Goal: Task Accomplishment & Management: Manage account settings

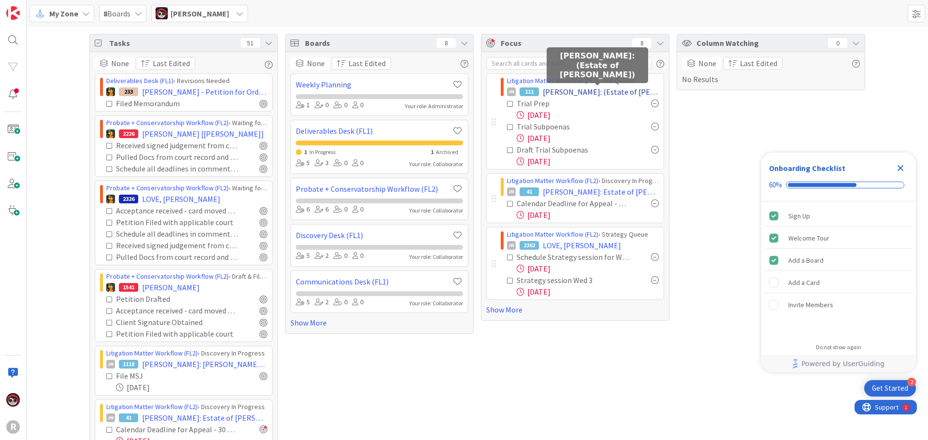
click at [575, 91] on span "[PERSON_NAME]: (Estate of [PERSON_NAME])" at bounding box center [601, 92] width 116 height 12
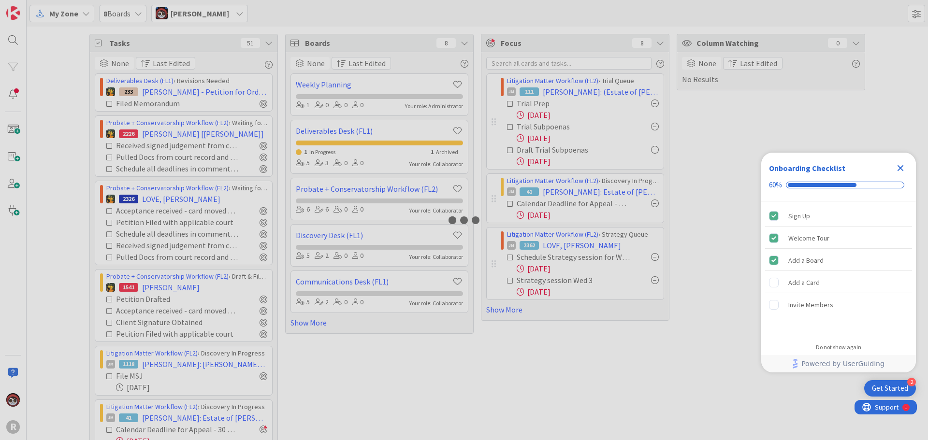
type textarea "x"
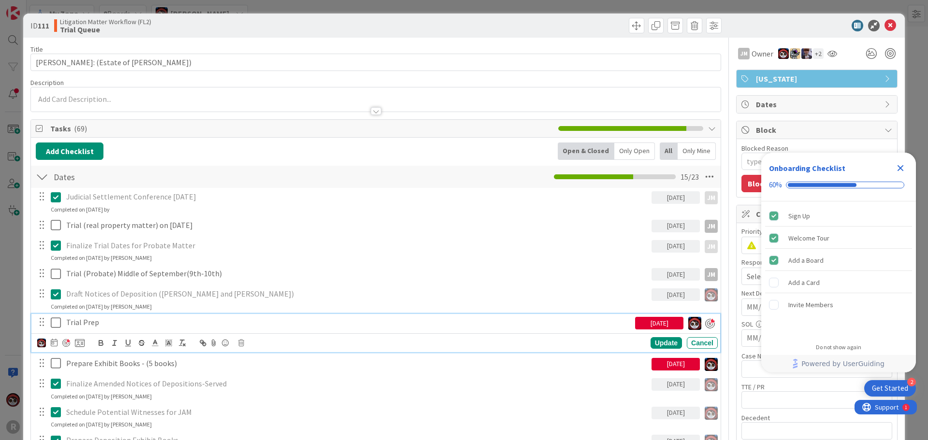
click at [83, 322] on p "Trial Prep" at bounding box center [348, 322] width 565 height 11
click at [67, 345] on div at bounding box center [66, 343] width 8 height 8
type textarea "x"
click at [663, 344] on div "Update" at bounding box center [665, 343] width 31 height 12
click at [122, 319] on p "Trial Prep" at bounding box center [356, 322] width 581 height 11
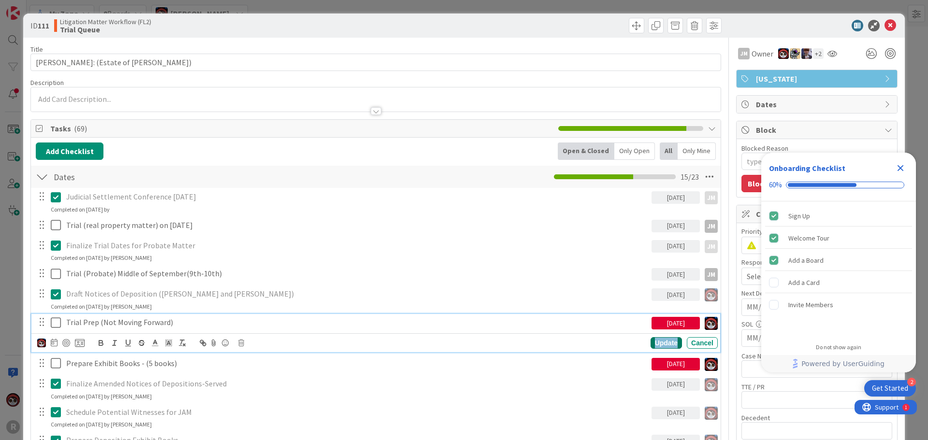
click at [652, 346] on div "Update" at bounding box center [665, 343] width 31 height 12
click at [56, 320] on icon at bounding box center [56, 323] width 10 height 12
type textarea "x"
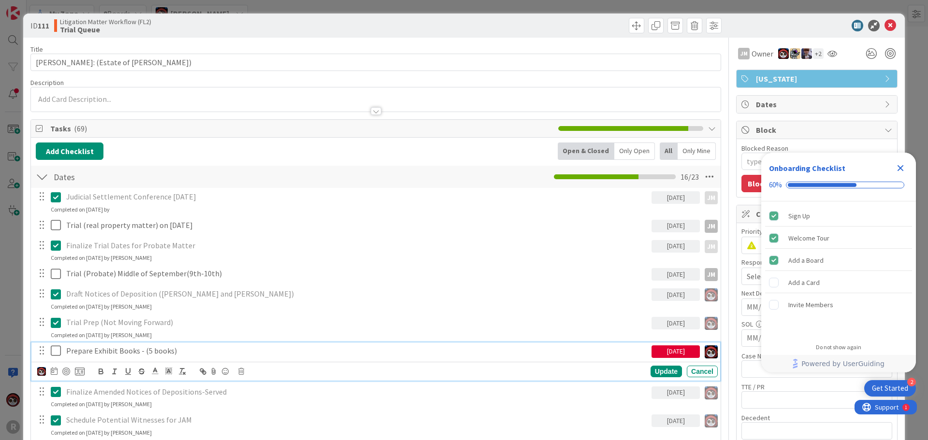
click at [112, 351] on p "Prepare Exhibit Books - (5 books)" at bounding box center [356, 350] width 581 height 11
click at [213, 350] on p "Prepare Exhibit Books - (5 books)" at bounding box center [356, 350] width 581 height 11
click at [55, 350] on icon at bounding box center [56, 351] width 10 height 12
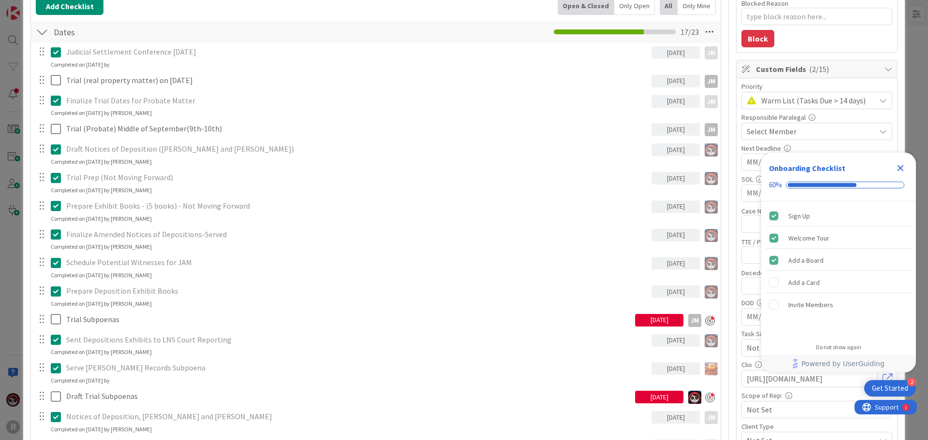
scroll to position [193, 0]
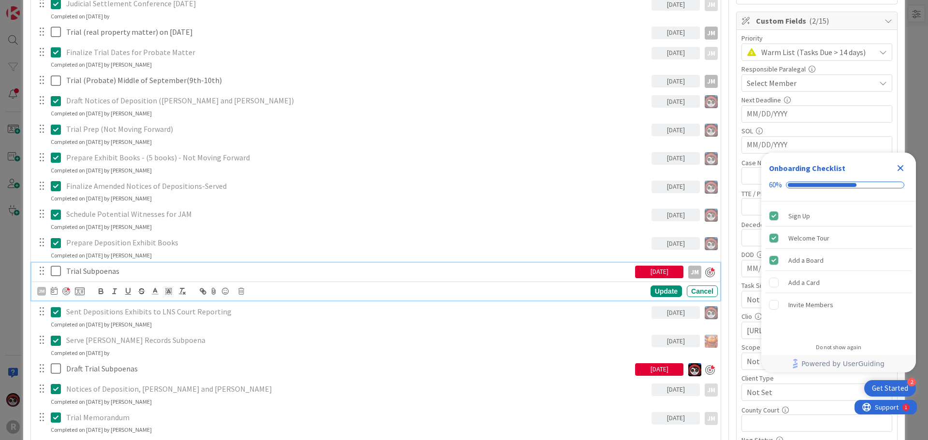
click at [88, 270] on p "Trial Subpoenas" at bounding box center [348, 271] width 565 height 11
type textarea "x"
click at [128, 270] on p "Trial Subpoenas" at bounding box center [348, 271] width 565 height 11
drag, startPoint x: 201, startPoint y: 272, endPoint x: 120, endPoint y: 271, distance: 80.2
click at [120, 271] on p "Trial Subpoenas (Not Moving Forward)" at bounding box center [348, 271] width 565 height 11
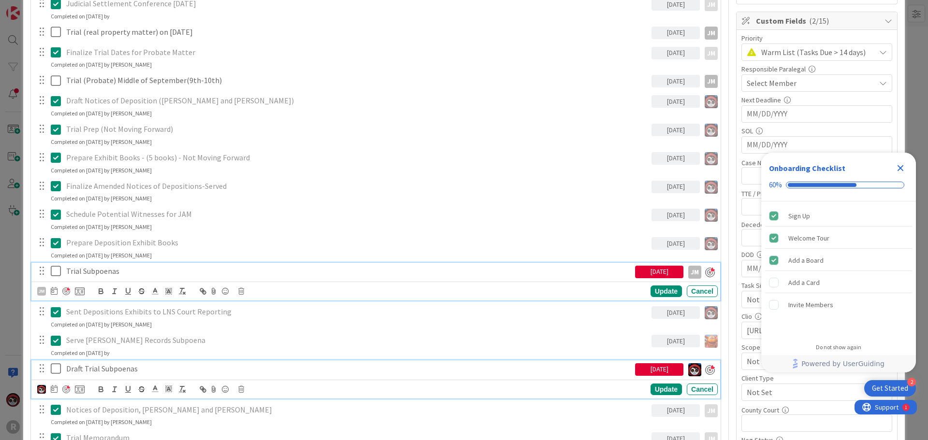
click at [100, 372] on p "Draft Trial Subpoenas" at bounding box center [348, 368] width 565 height 11
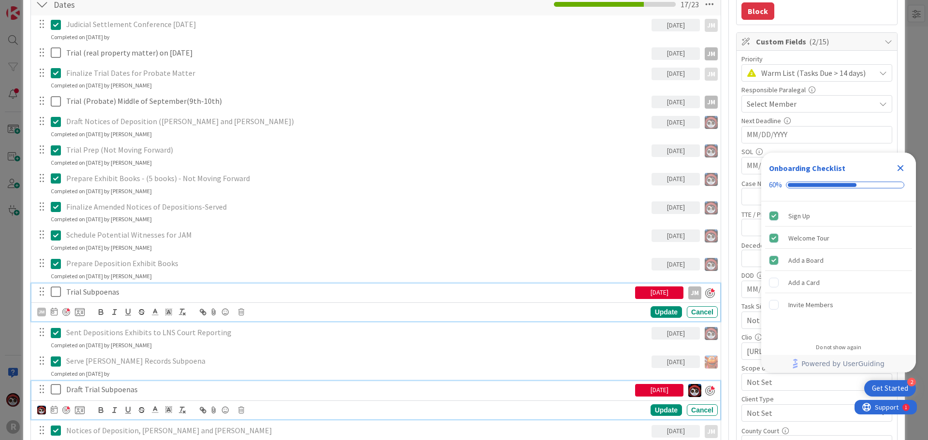
type textarea "x"
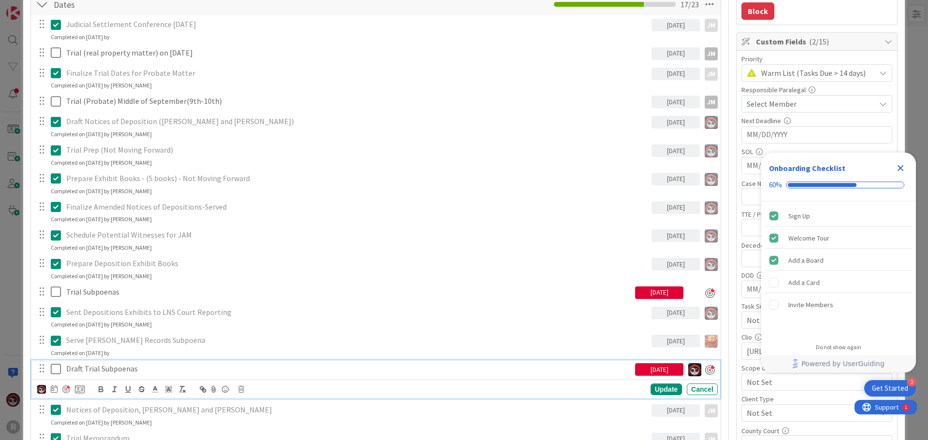
click at [146, 371] on p "Draft Trial Subpoenas" at bounding box center [348, 368] width 565 height 11
click at [650, 391] on div "Update" at bounding box center [665, 390] width 31 height 12
click at [54, 368] on icon at bounding box center [56, 369] width 10 height 12
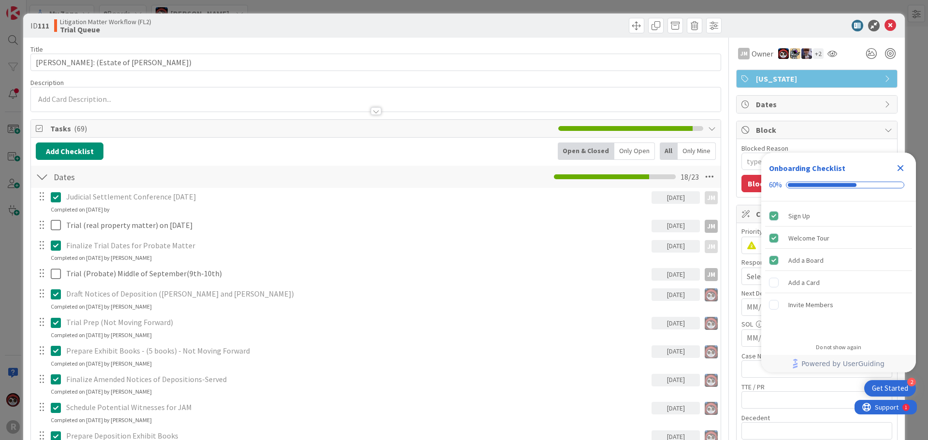
scroll to position [290, 0]
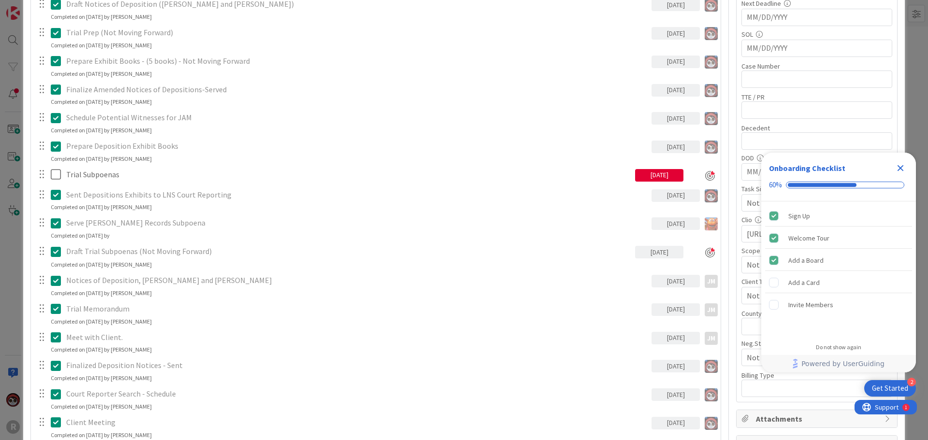
click at [160, 255] on p "Draft Trial Subpoenas (Not Moving Forward)" at bounding box center [348, 251] width 565 height 11
click at [166, 252] on p "Draft Trial Subpoenas (Not Moving Forward)" at bounding box center [348, 251] width 565 height 11
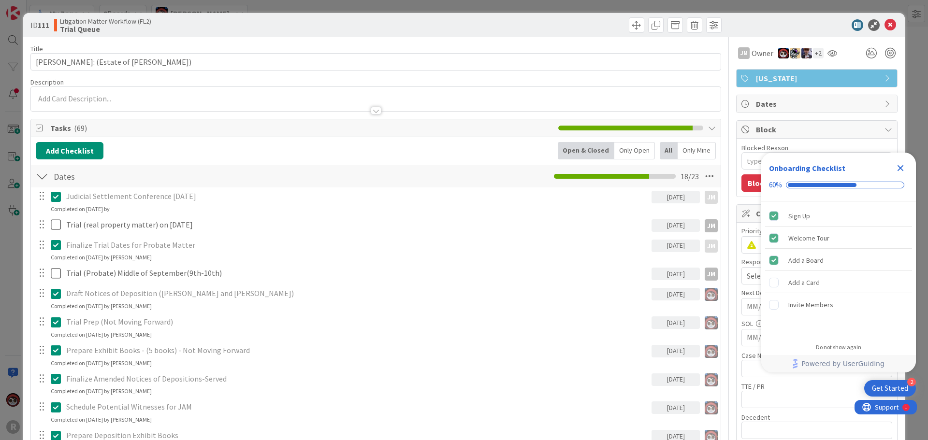
scroll to position [0, 0]
click at [634, 157] on div "Only Open" at bounding box center [634, 151] width 41 height 17
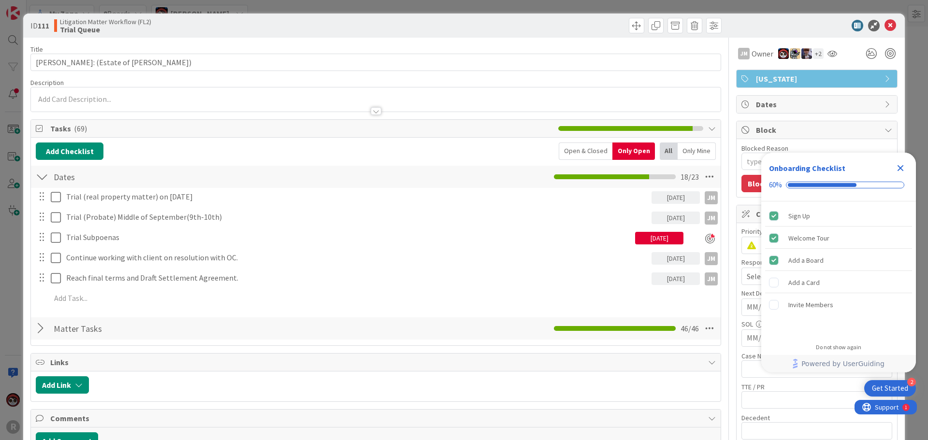
click at [566, 153] on div "Open & Closed" at bounding box center [586, 151] width 54 height 17
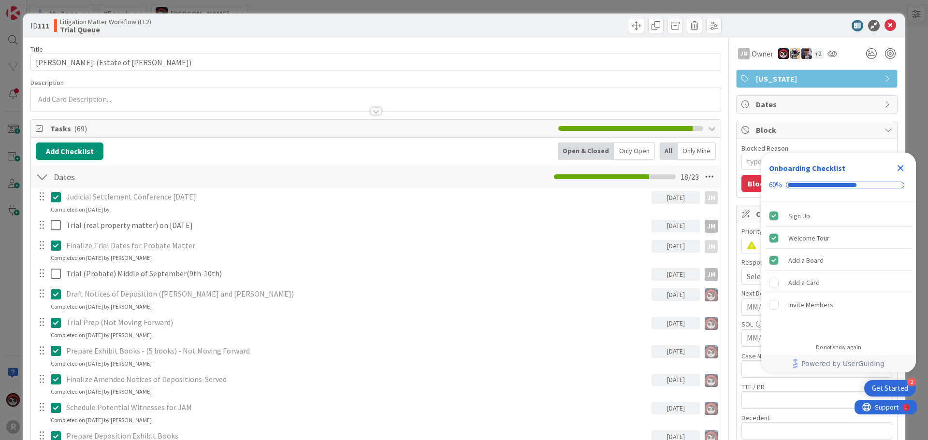
scroll to position [290, 0]
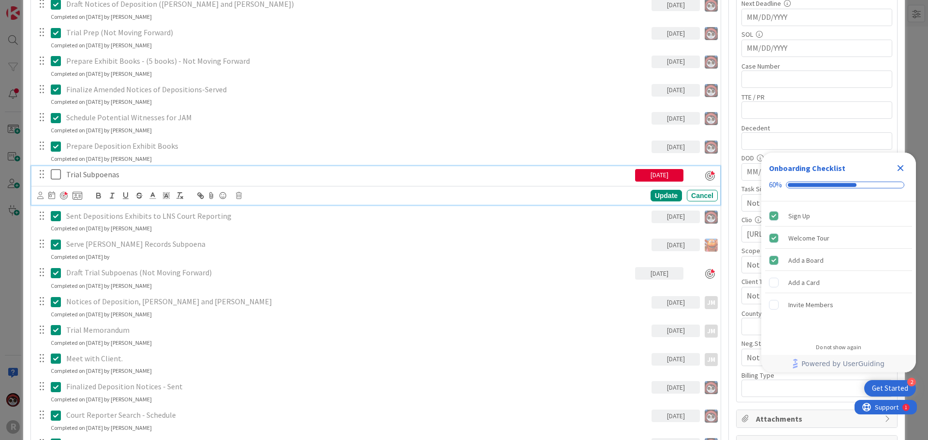
click at [107, 180] on p "Trial Subpoenas" at bounding box center [348, 174] width 565 height 11
click at [107, 179] on p "Trial Subpoenas" at bounding box center [348, 174] width 565 height 11
click at [708, 195] on div "Cancel" at bounding box center [702, 196] width 31 height 12
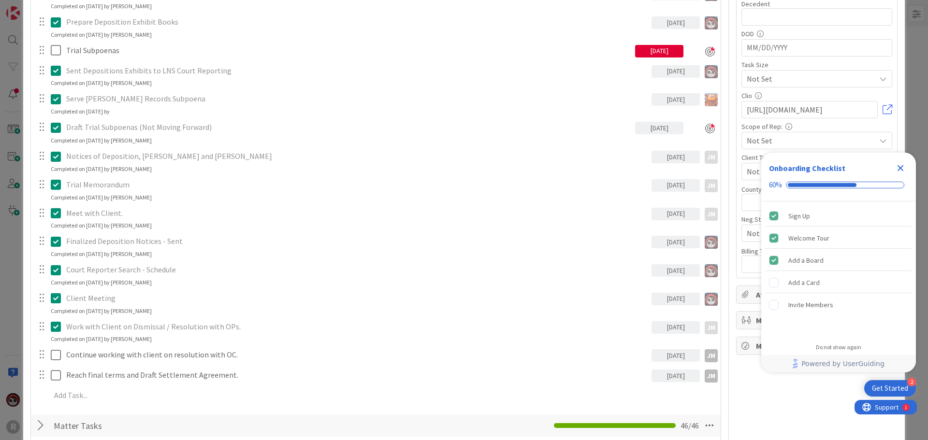
scroll to position [242, 0]
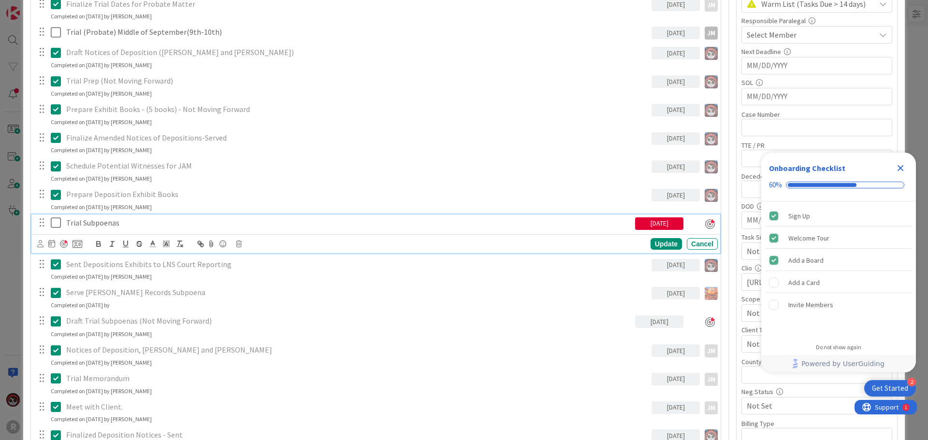
click at [115, 223] on p "Trial Subpoenas" at bounding box center [348, 222] width 565 height 11
click at [64, 240] on div at bounding box center [63, 238] width 6 height 3
click at [109, 223] on p "Trial Subpoenas" at bounding box center [348, 222] width 565 height 11
click at [62, 245] on div at bounding box center [64, 244] width 8 height 8
click at [650, 243] on div "Update" at bounding box center [665, 244] width 31 height 12
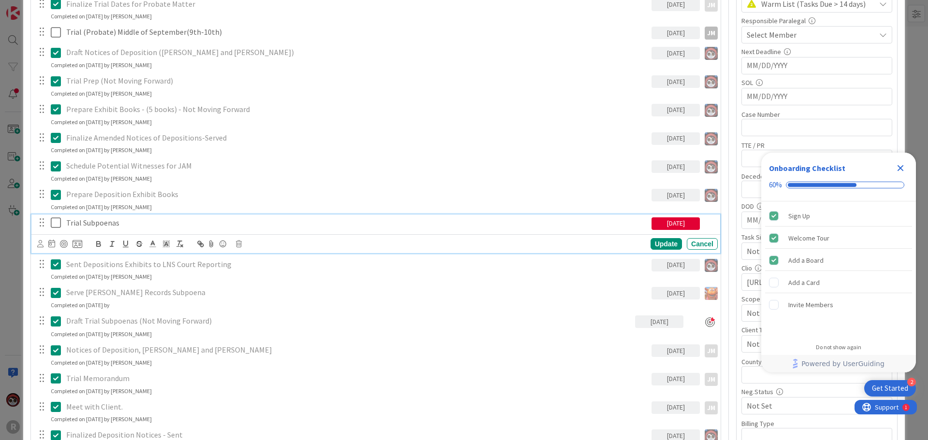
click at [97, 224] on p "Trial Subpoenas" at bounding box center [356, 222] width 581 height 11
click at [57, 225] on icon at bounding box center [56, 223] width 10 height 12
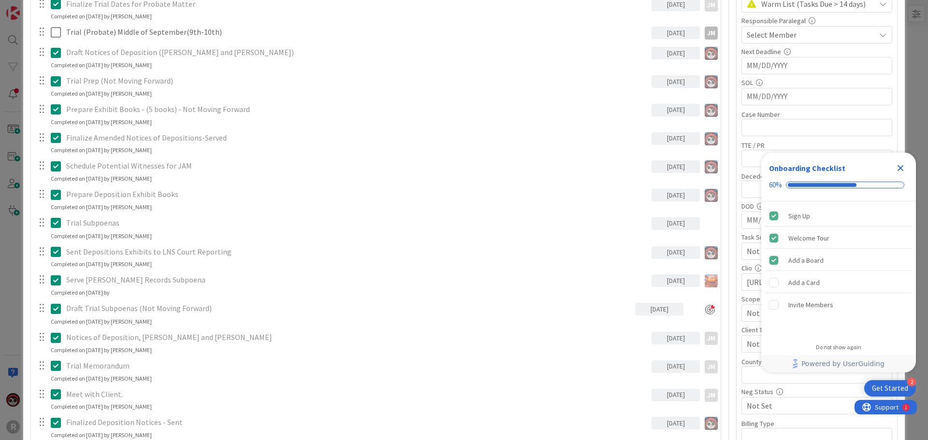
scroll to position [0, 0]
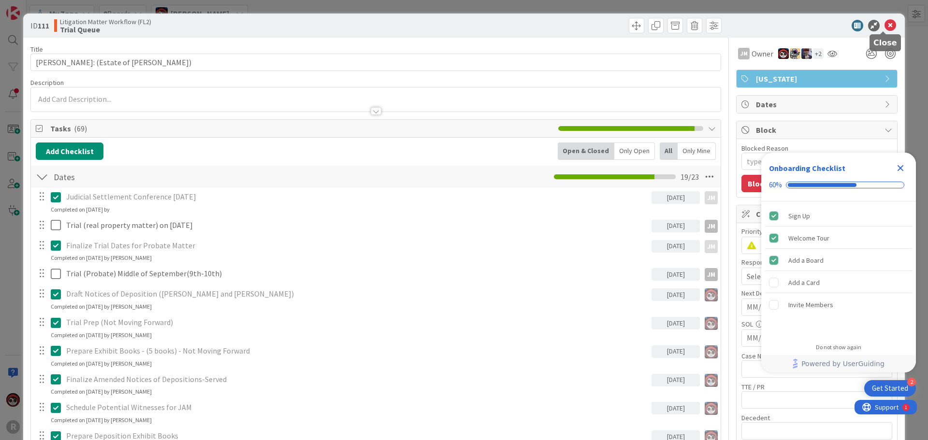
click at [884, 26] on icon at bounding box center [890, 26] width 12 height 12
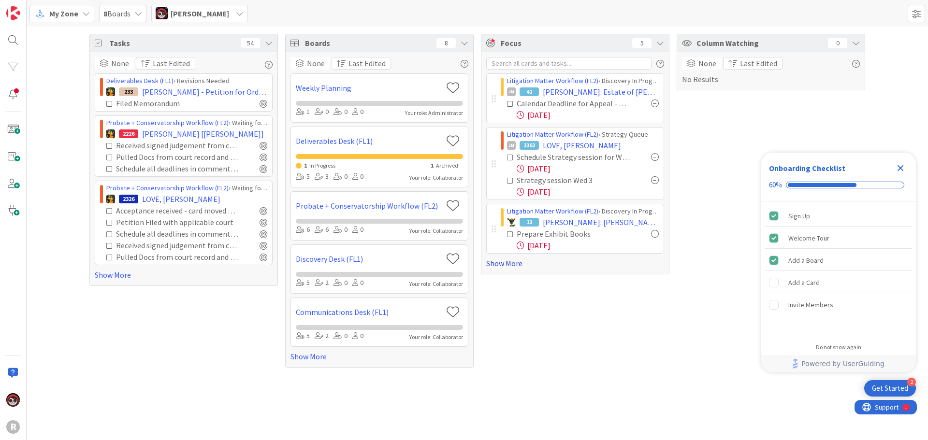
click at [520, 267] on link "Show More" at bounding box center [575, 264] width 178 height 12
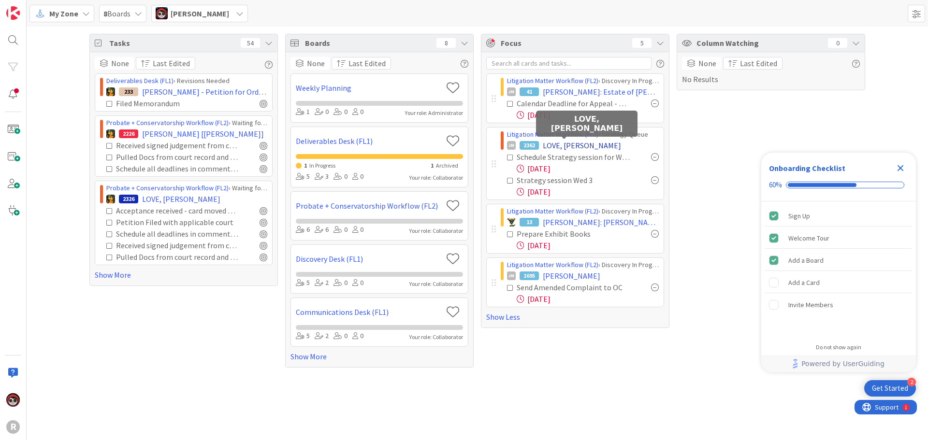
click at [564, 145] on span "LOVE, [PERSON_NAME]" at bounding box center [582, 146] width 78 height 12
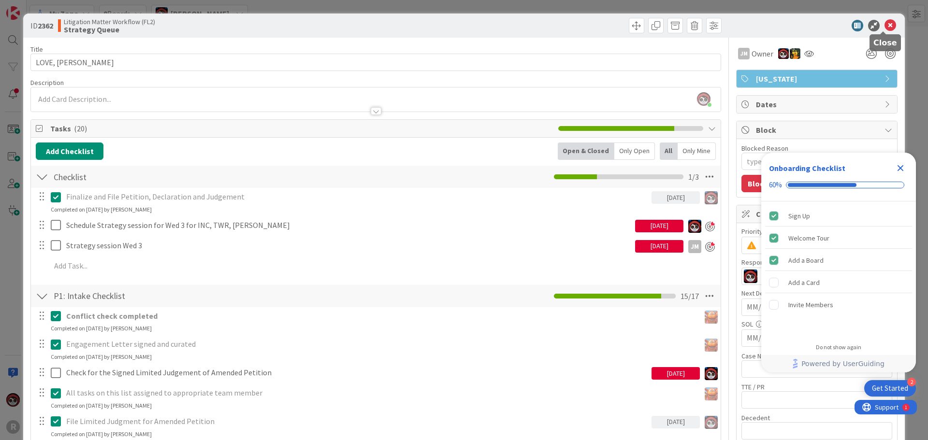
click at [884, 27] on icon at bounding box center [890, 26] width 12 height 12
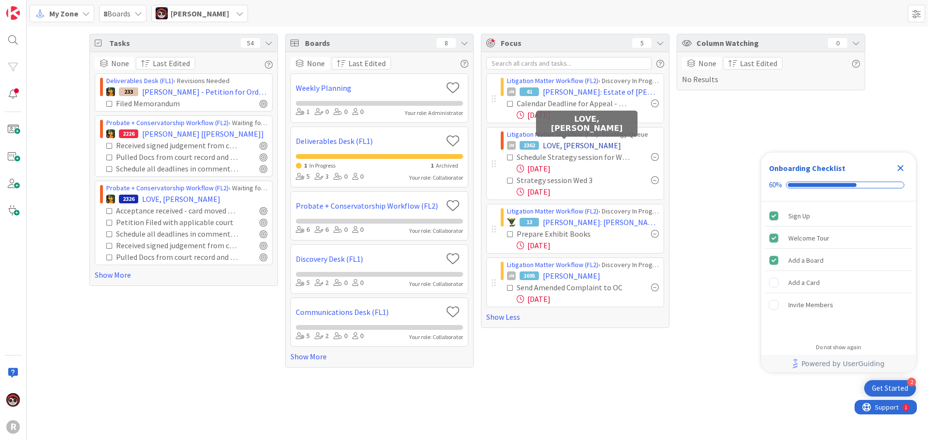
click at [548, 147] on span "LOVE, [PERSON_NAME]" at bounding box center [582, 146] width 78 height 12
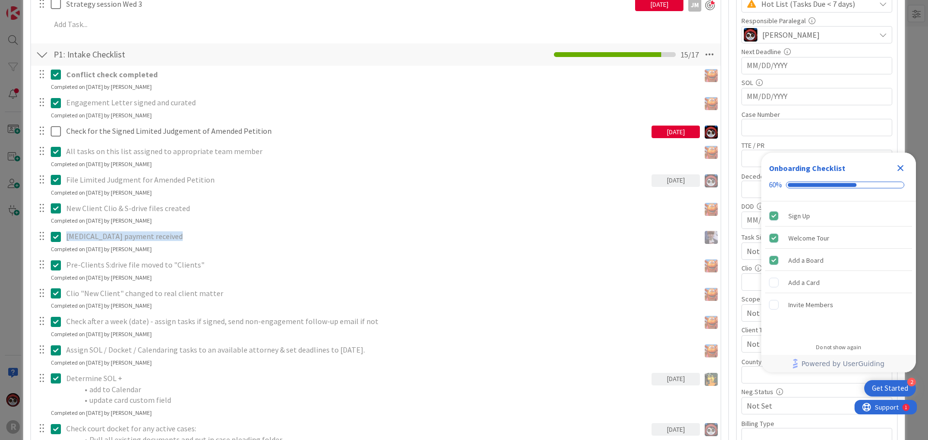
scroll to position [97, 0]
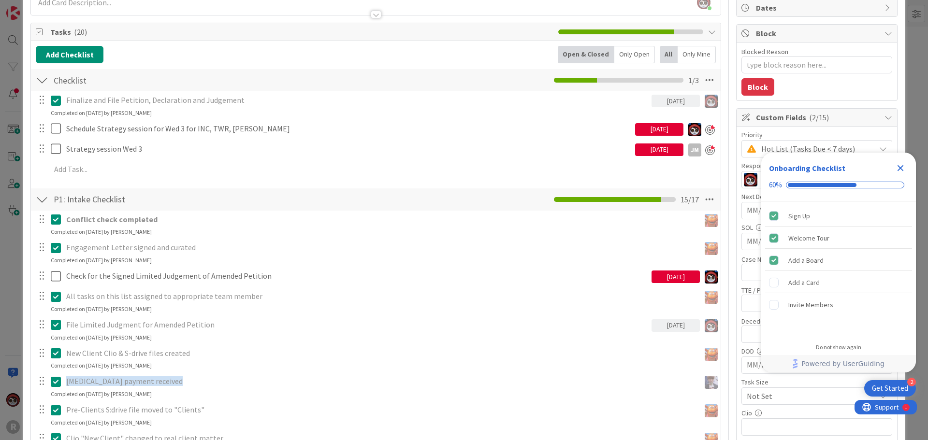
click at [619, 56] on div "Only Open" at bounding box center [634, 54] width 41 height 17
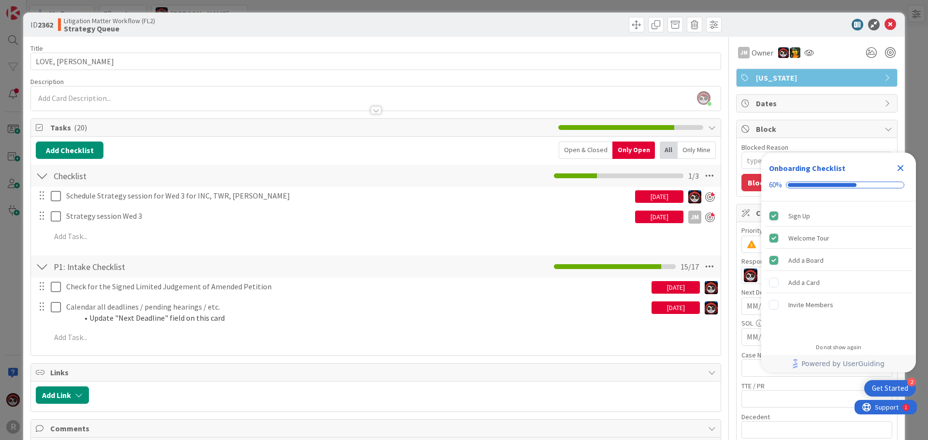
scroll to position [0, 0]
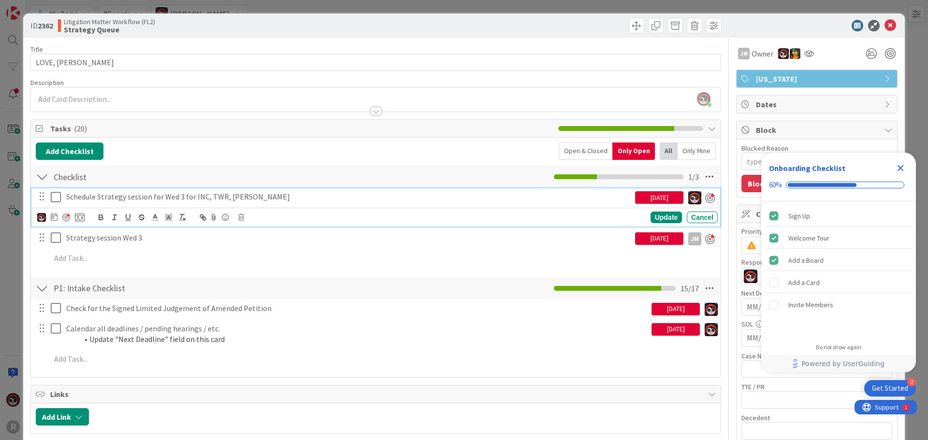
click at [145, 197] on p "Schedule Strategy session for Wed 3 for INC, TWR, [PERSON_NAME]" at bounding box center [348, 196] width 565 height 11
click at [660, 217] on div "Update" at bounding box center [665, 218] width 31 height 12
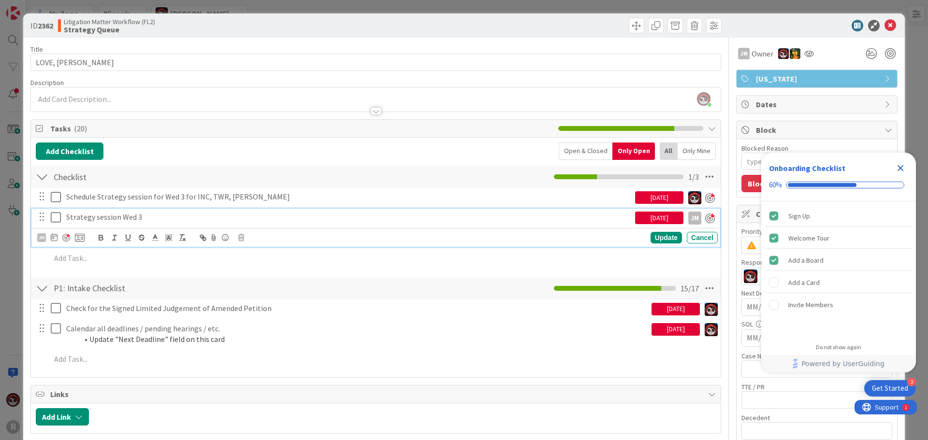
click at [113, 219] on p "Strategy session Wed 3" at bounding box center [348, 217] width 565 height 11
click at [243, 238] on icon at bounding box center [241, 237] width 6 height 7
click at [273, 284] on div "Delete" at bounding box center [266, 278] width 36 height 17
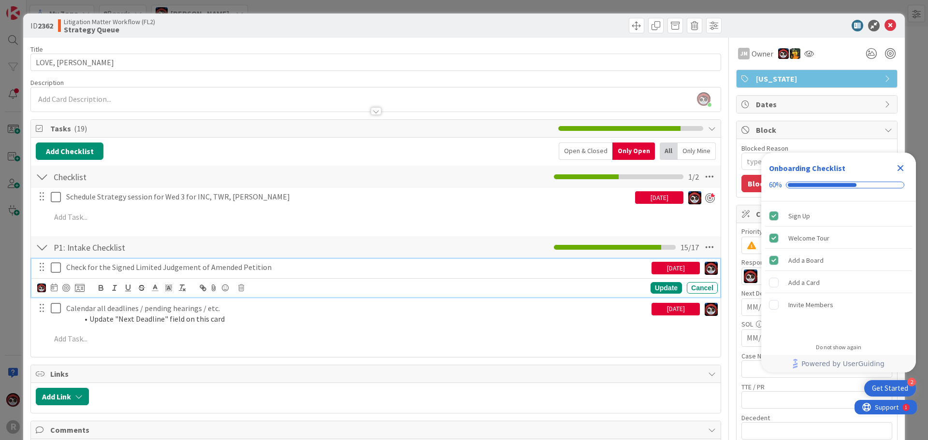
click at [105, 269] on p "Check for the Signed Limited Judgement of Amended Petition" at bounding box center [356, 267] width 581 height 11
click at [65, 285] on div at bounding box center [66, 288] width 8 height 8
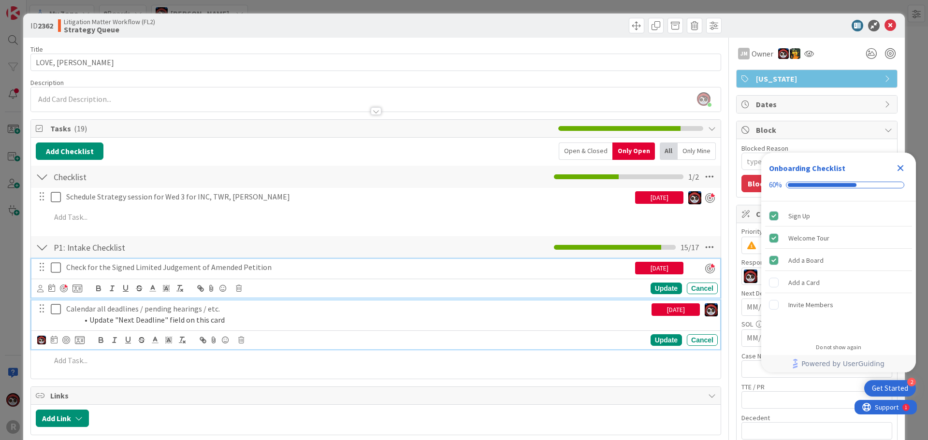
click at [149, 308] on p "Calendar all deadlines / pending hearings / etc." at bounding box center [356, 308] width 581 height 11
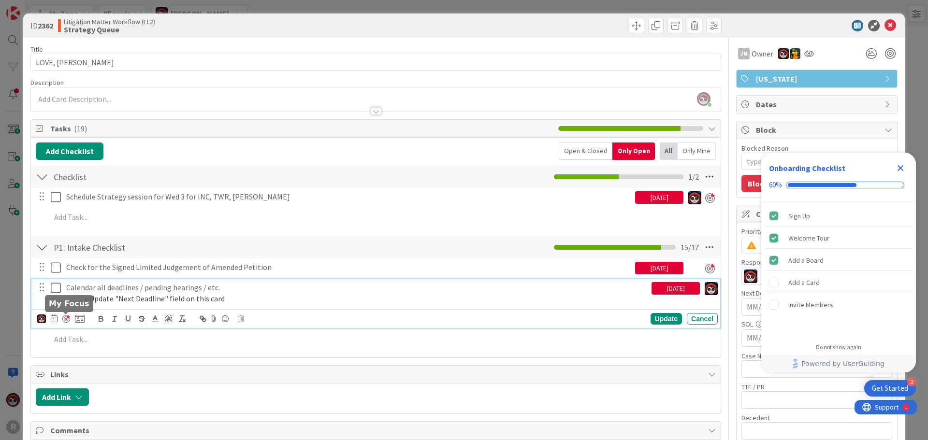
click at [66, 318] on div at bounding box center [66, 319] width 8 height 8
click at [655, 316] on div "Update" at bounding box center [665, 319] width 31 height 12
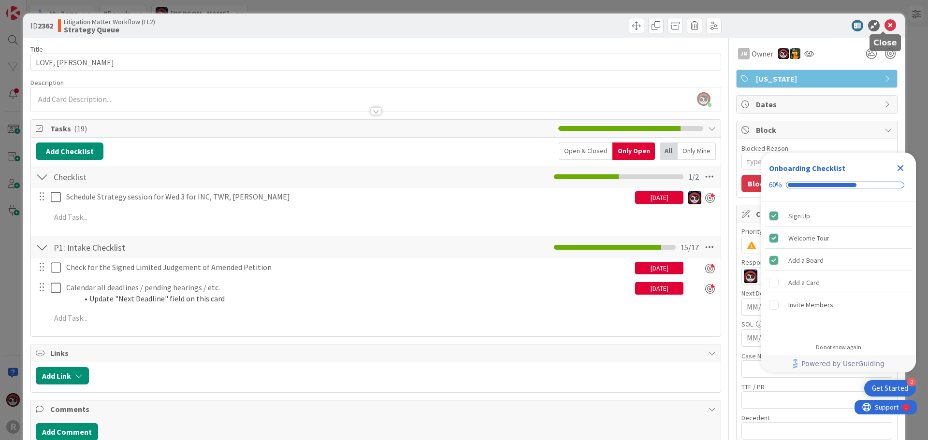
click at [884, 28] on icon at bounding box center [890, 26] width 12 height 12
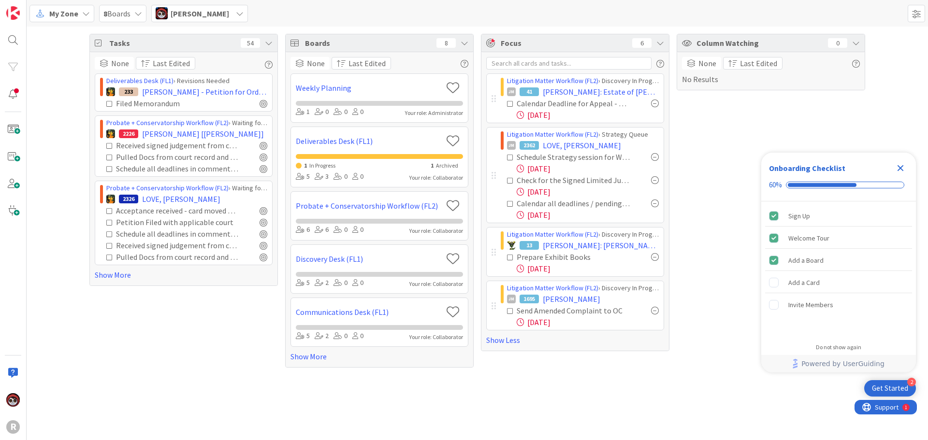
click at [418, 425] on div "Tasks 54 None Last Edited Deliverables Desk (FL1) › Revisions Needed 233 KENNED…" at bounding box center [477, 234] width 901 height 414
click at [39, 181] on div "Tasks 54 None Last Edited Deliverables Desk (FL1) › Revisions Needed 233 KENNED…" at bounding box center [477, 201] width 901 height 348
click at [116, 274] on link "Show More" at bounding box center [184, 275] width 178 height 12
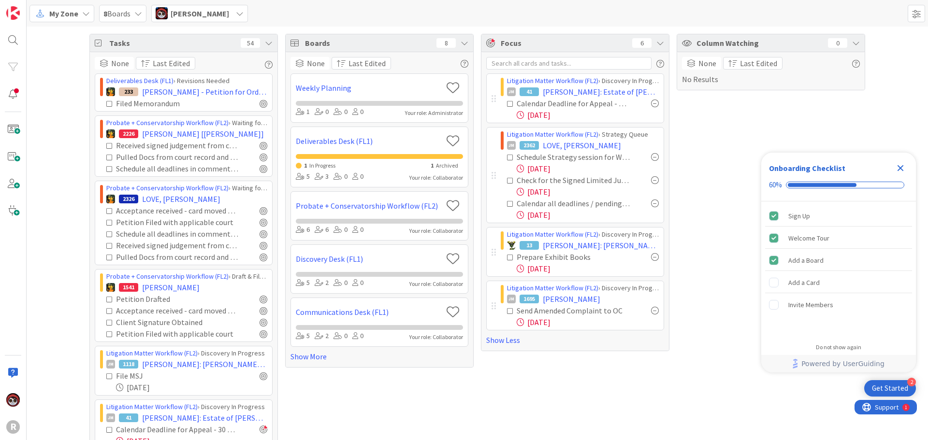
click at [547, 299] on span "[PERSON_NAME]" at bounding box center [572, 299] width 58 height 12
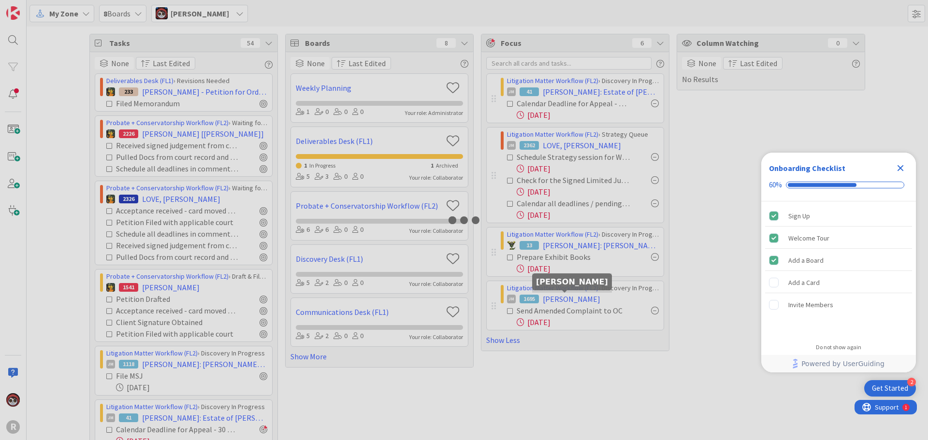
type textarea "x"
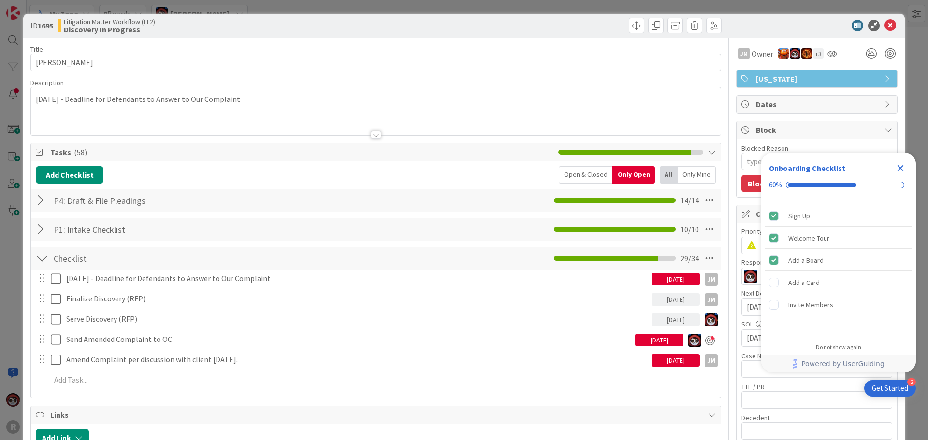
type textarea "x"
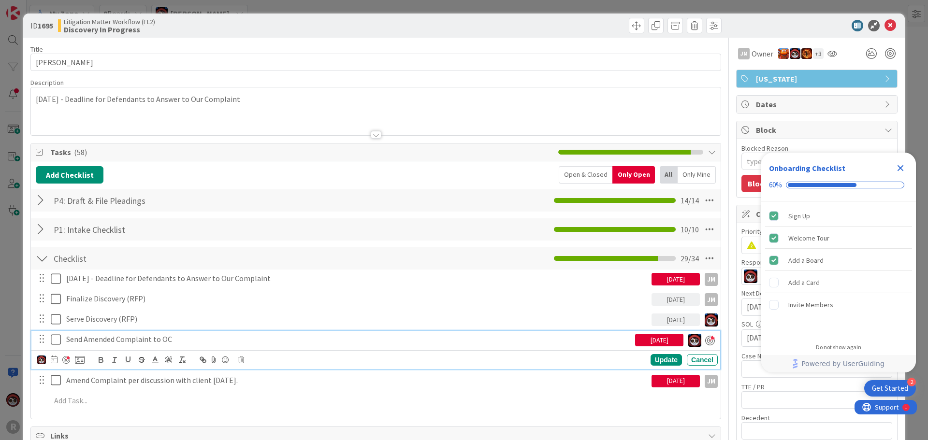
click at [123, 340] on p "Send Amended Complaint to OC" at bounding box center [348, 339] width 565 height 11
click at [56, 360] on icon at bounding box center [54, 360] width 7 height 8
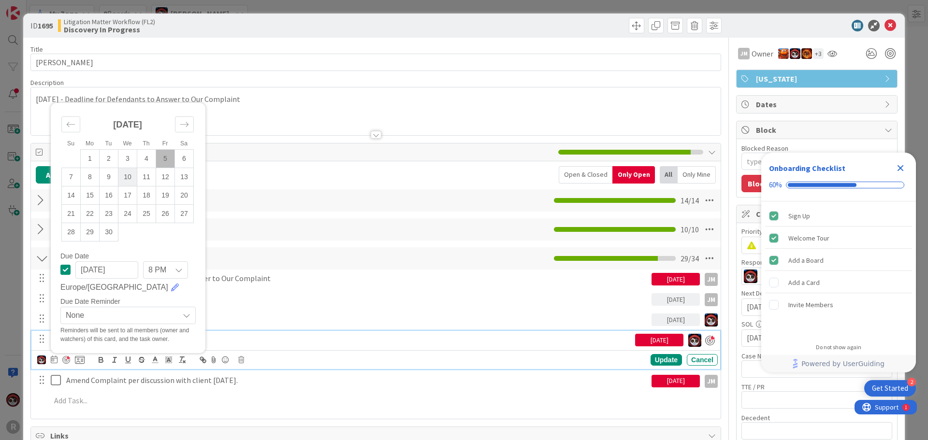
click at [127, 177] on td "10" at bounding box center [127, 177] width 19 height 18
type input "[DATE]"
click at [650, 355] on div "Update" at bounding box center [665, 361] width 31 height 12
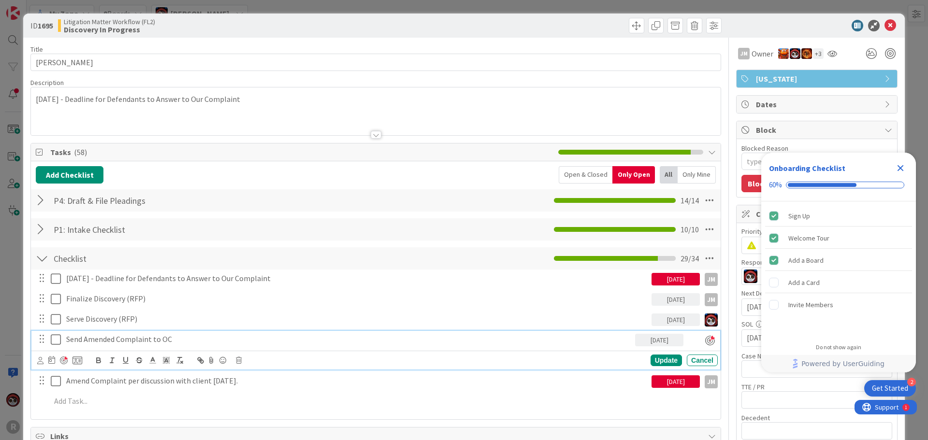
click at [130, 338] on p "Send Amended Complaint to OC" at bounding box center [348, 339] width 565 height 11
click at [63, 360] on div at bounding box center [64, 361] width 8 height 8
click at [650, 359] on div "Update" at bounding box center [665, 361] width 31 height 12
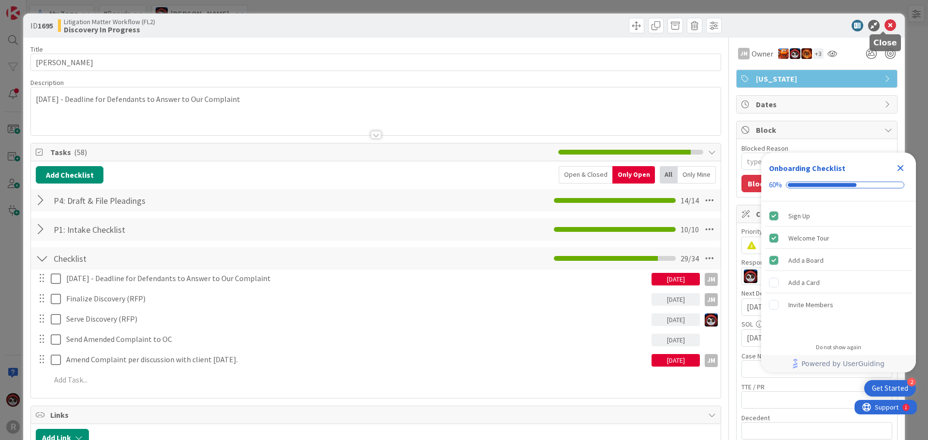
click at [884, 22] on icon at bounding box center [890, 26] width 12 height 12
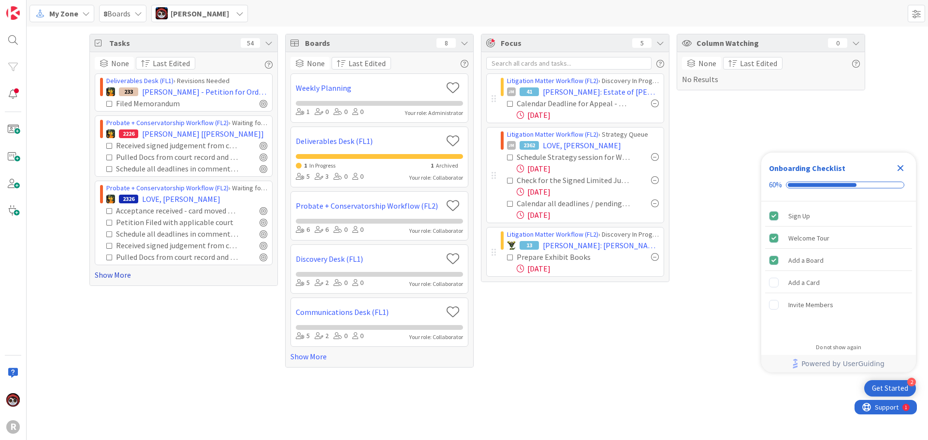
click at [116, 275] on link "Show More" at bounding box center [184, 275] width 178 height 12
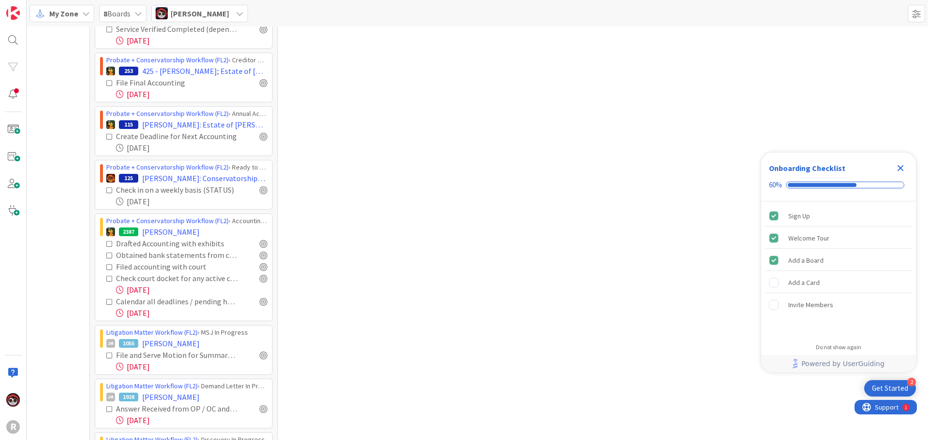
scroll to position [821, 0]
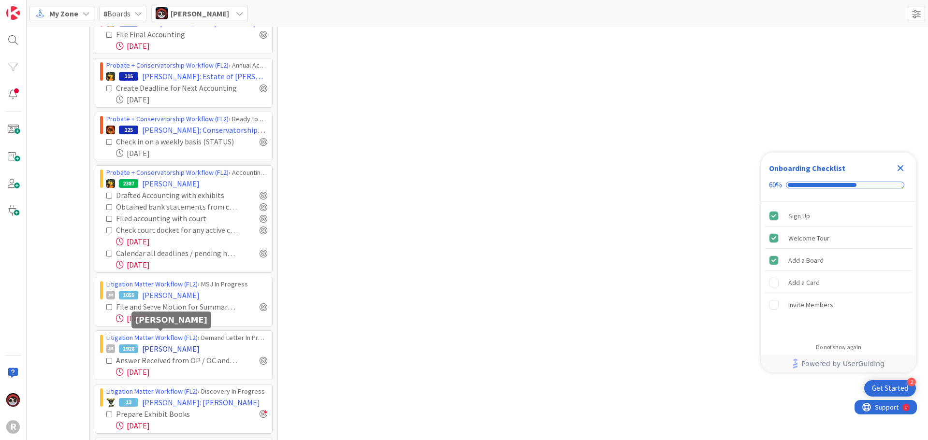
click at [147, 343] on span "[PERSON_NAME]" at bounding box center [171, 349] width 58 height 12
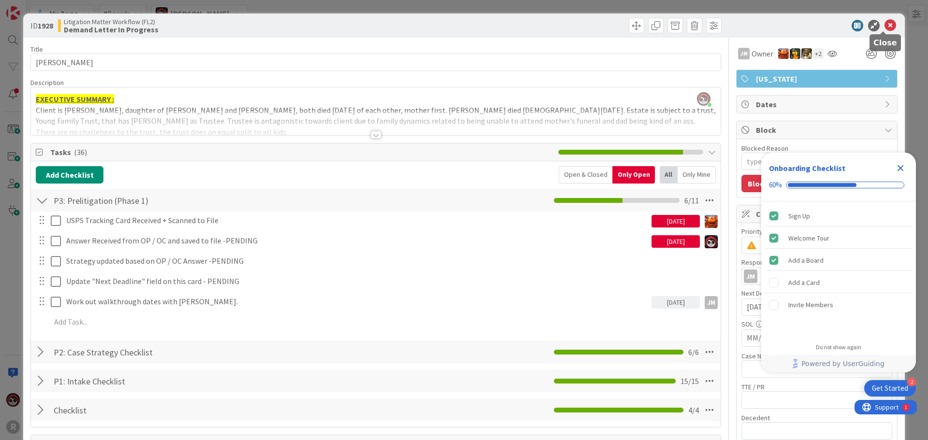
click at [884, 26] on icon at bounding box center [890, 26] width 12 height 12
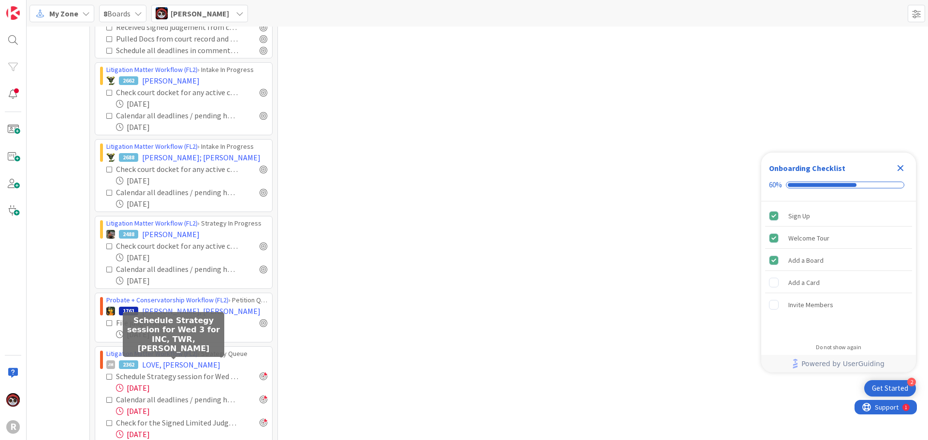
scroll to position [1273, 0]
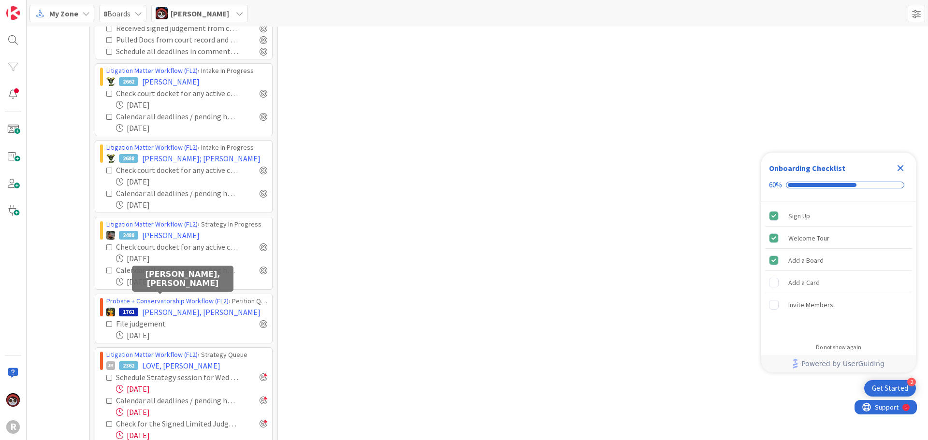
click at [160, 306] on span "[PERSON_NAME], [PERSON_NAME]" at bounding box center [201, 312] width 118 height 12
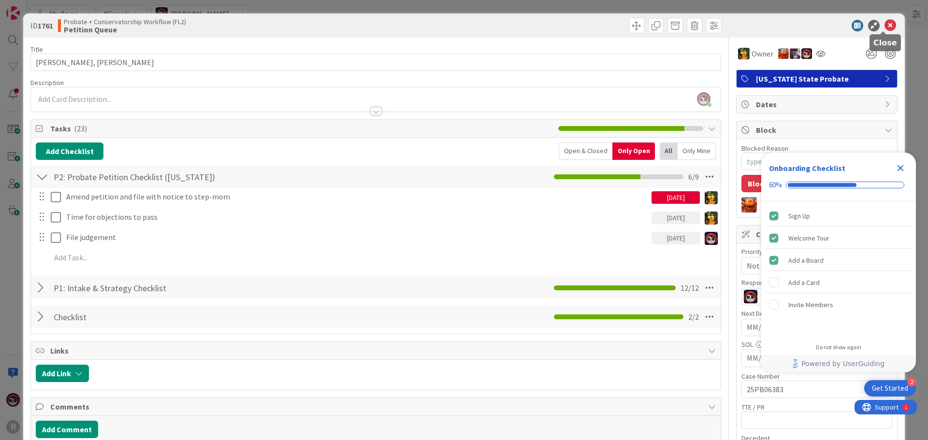
click at [884, 26] on icon at bounding box center [890, 26] width 12 height 12
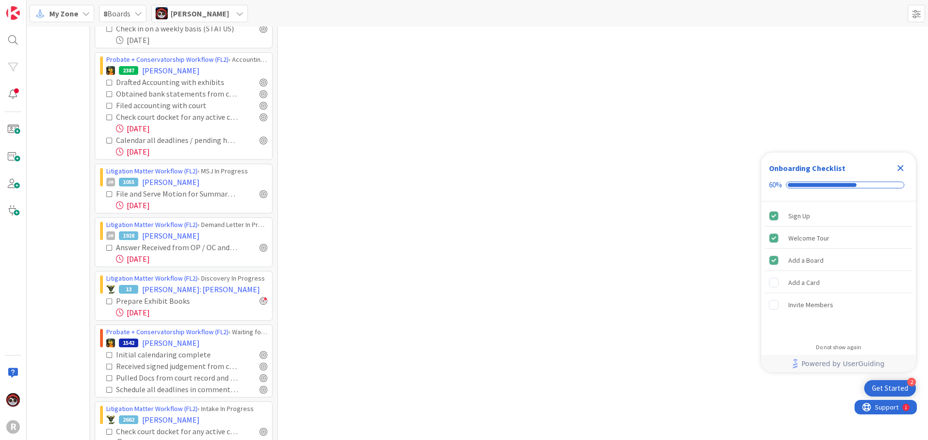
scroll to position [886, 0]
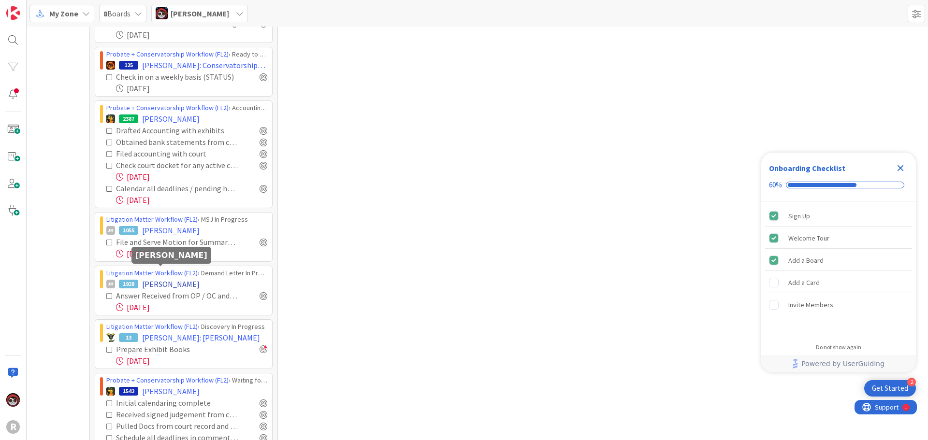
click at [173, 278] on span "[PERSON_NAME]" at bounding box center [171, 284] width 58 height 12
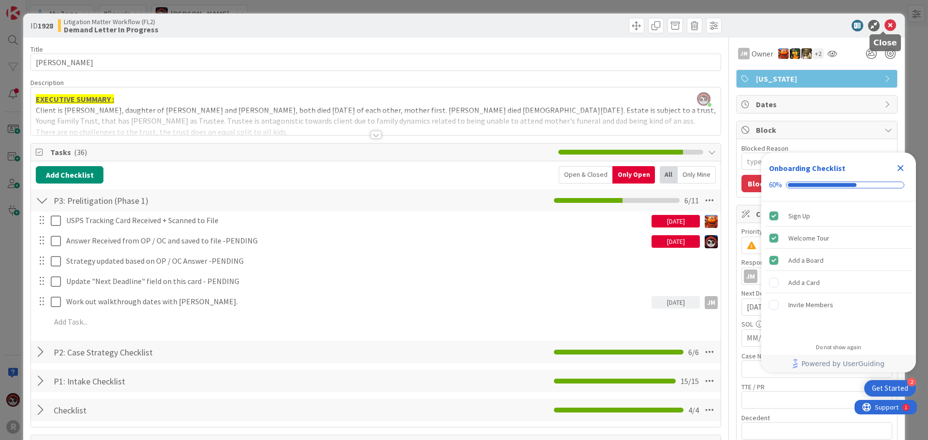
click at [884, 26] on icon at bounding box center [890, 26] width 12 height 12
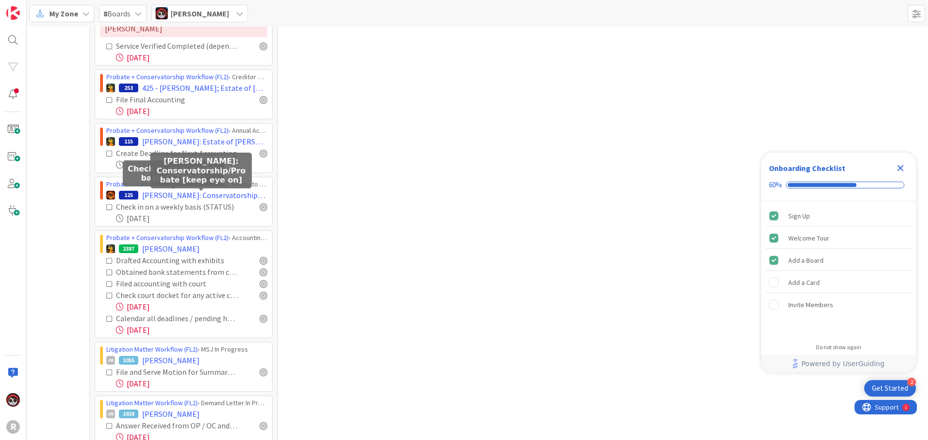
scroll to position [645, 0]
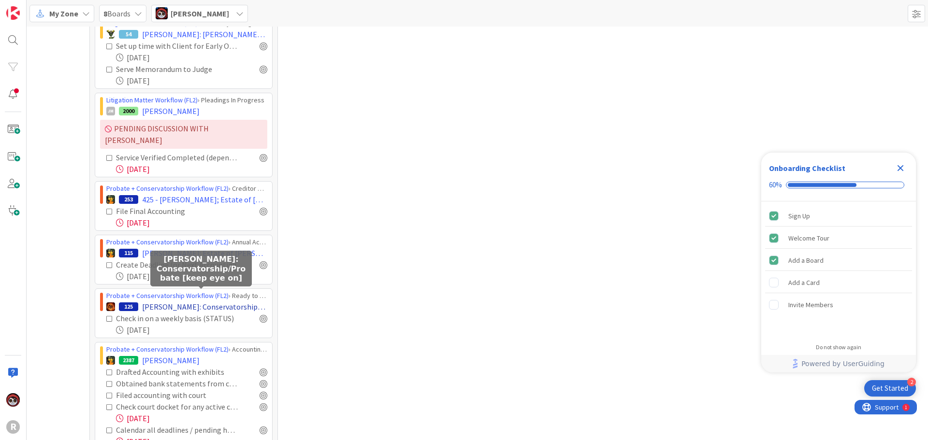
click at [196, 301] on span "[PERSON_NAME]: Conservatorship/Probate [keep eye on]" at bounding box center [204, 307] width 125 height 12
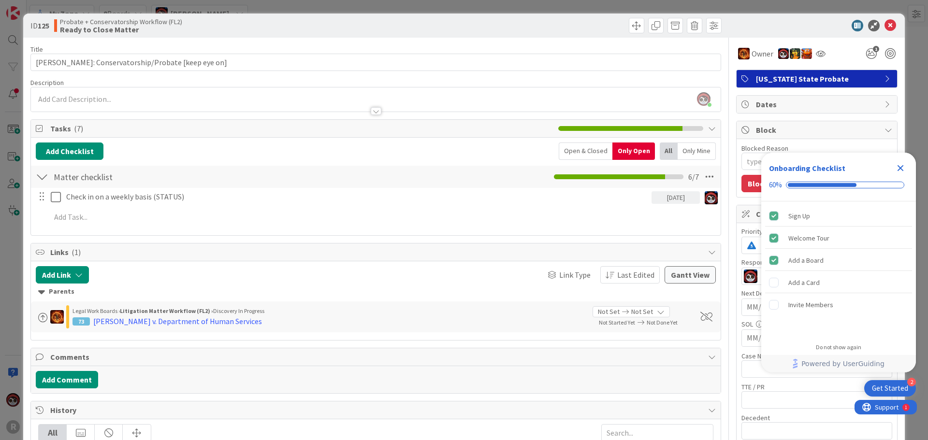
type textarea "x"
